Goal: Transaction & Acquisition: Purchase product/service

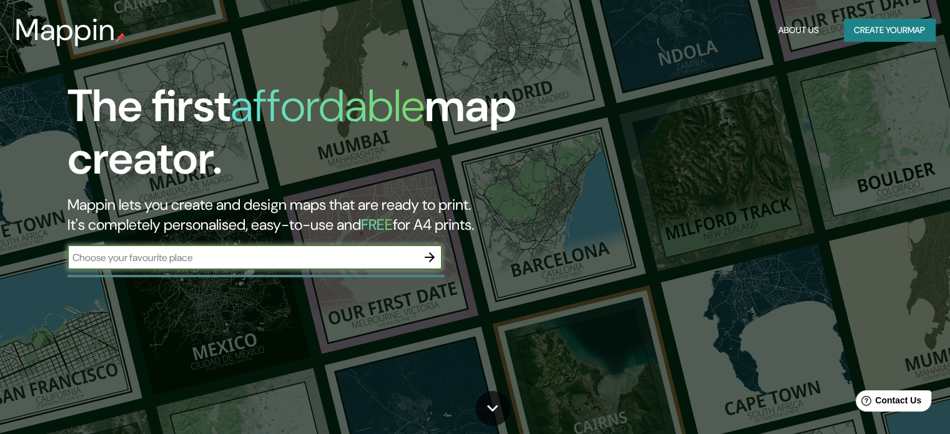
click at [241, 252] on input "text" at bounding box center [242, 257] width 350 height 14
type input "nazca"
click at [429, 259] on icon "button" at bounding box center [429, 257] width 15 height 15
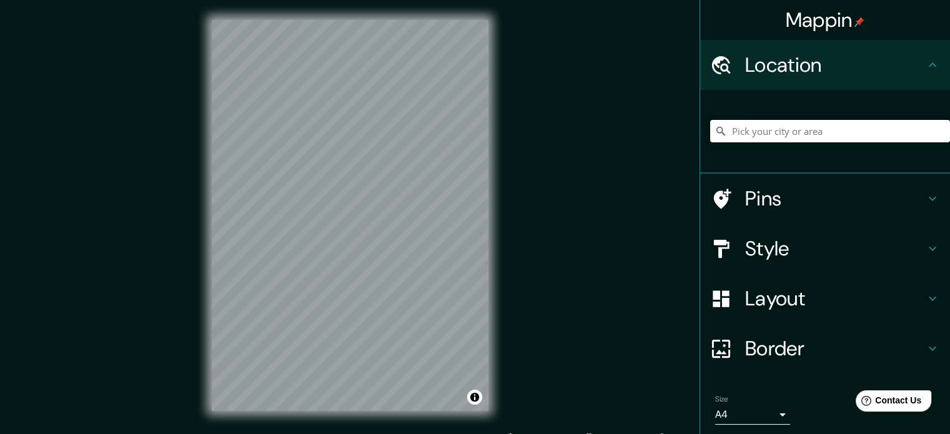
click at [814, 134] on input "Pick your city or area" at bounding box center [830, 131] width 240 height 22
click at [396, 258] on div at bounding box center [398, 257] width 10 height 10
click at [800, 129] on input "Nazca, [GEOGRAPHIC_DATA], [GEOGRAPHIC_DATA]" at bounding box center [830, 131] width 240 height 22
click at [877, 131] on input "Nazca, [GEOGRAPHIC_DATA], [GEOGRAPHIC_DATA]" at bounding box center [830, 131] width 240 height 22
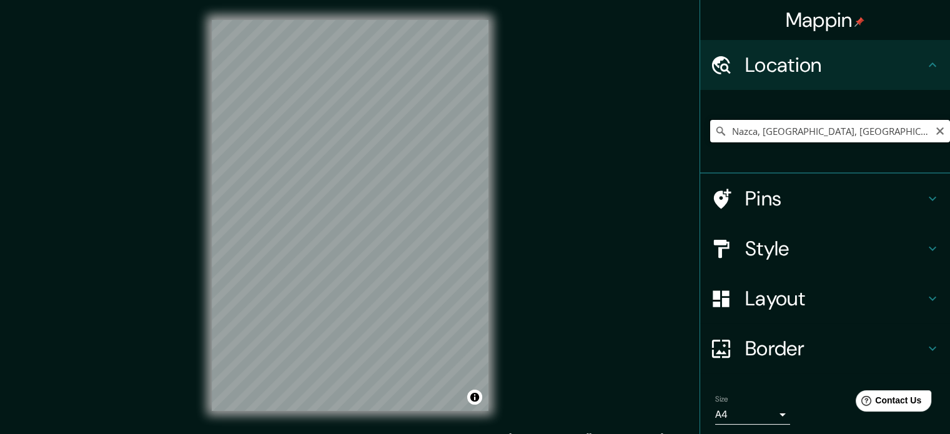
click at [877, 131] on input "Nazca, [GEOGRAPHIC_DATA], [GEOGRAPHIC_DATA]" at bounding box center [830, 131] width 240 height 22
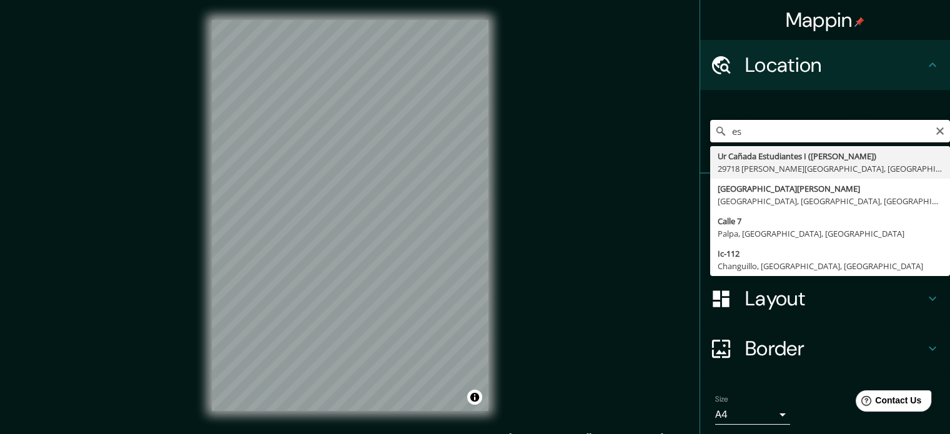
type input "e"
